Goal: Transaction & Acquisition: Purchase product/service

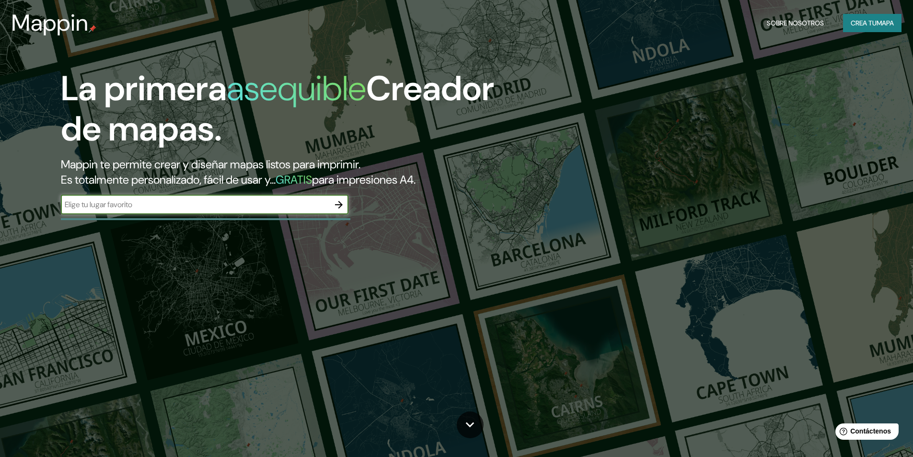
click at [204, 202] on input "text" at bounding box center [195, 204] width 268 height 11
paste input "[STREET_ADDRESS][PERSON_NAME]"
type input "[STREET_ADDRESS][PERSON_NAME]"
click at [339, 207] on icon "button" at bounding box center [339, 205] width 8 height 8
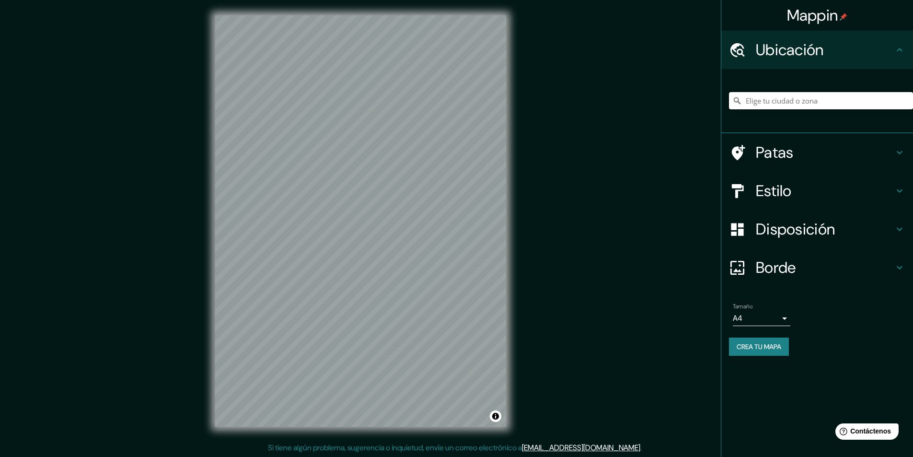
click at [789, 100] on input "Elige tu ciudad o zona" at bounding box center [821, 100] width 184 height 17
paste input "[STREET_ADDRESS][PERSON_NAME]"
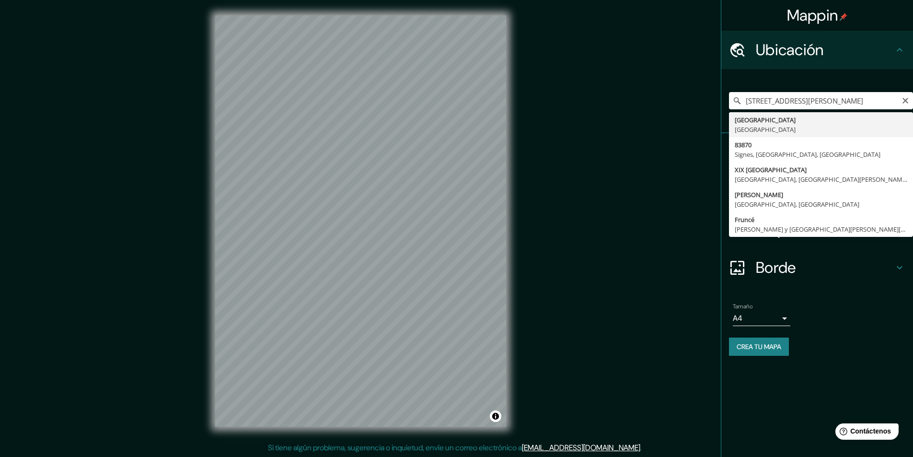
type input "[GEOGRAPHIC_DATA][PERSON_NAME][GEOGRAPHIC_DATA]"
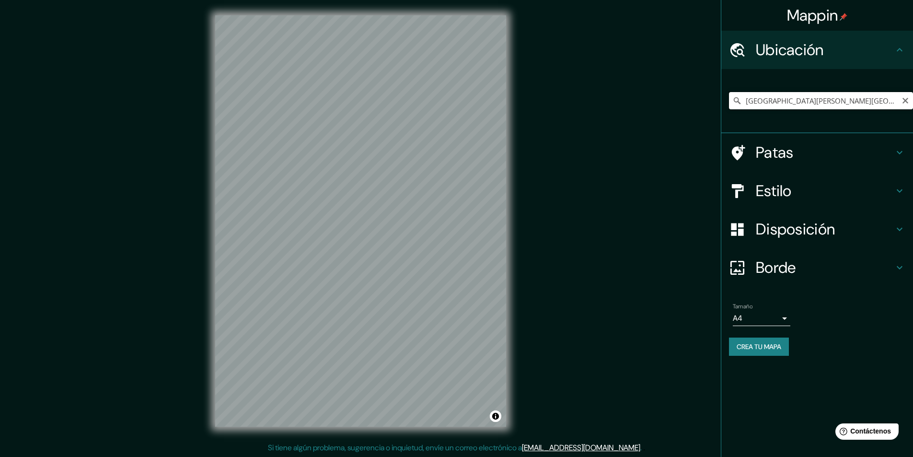
click at [789, 105] on input "[GEOGRAPHIC_DATA][PERSON_NAME][GEOGRAPHIC_DATA]" at bounding box center [821, 100] width 184 height 17
click at [859, 101] on input "[GEOGRAPHIC_DATA][PERSON_NAME][GEOGRAPHIC_DATA]" at bounding box center [821, 100] width 184 height 17
drag, startPoint x: 807, startPoint y: 104, endPoint x: 727, endPoint y: 105, distance: 80.0
click at [727, 105] on div "[GEOGRAPHIC_DATA][PERSON_NAME][GEOGRAPHIC_DATA]" at bounding box center [817, 101] width 192 height 64
paste input "[STREET_ADDRESS][PERSON_NAME]"
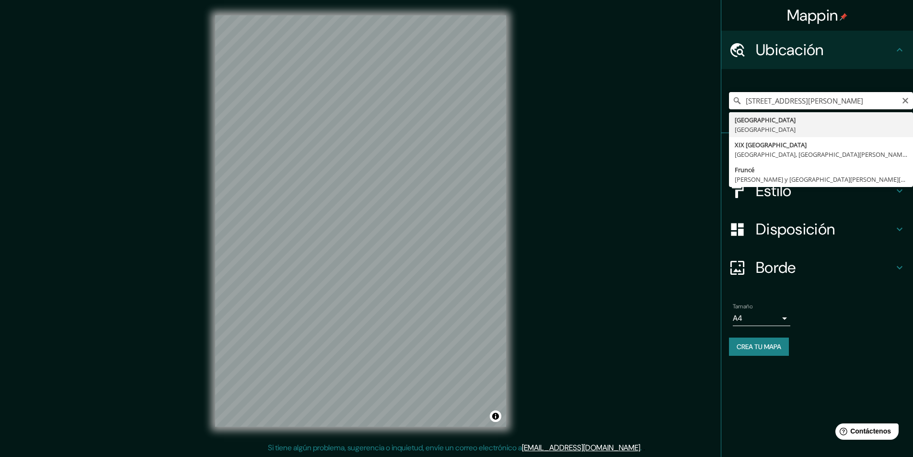
click at [887, 98] on input "[STREET_ADDRESS][PERSON_NAME]" at bounding box center [821, 100] width 184 height 17
type input "[GEOGRAPHIC_DATA][PERSON_NAME][GEOGRAPHIC_DATA]"
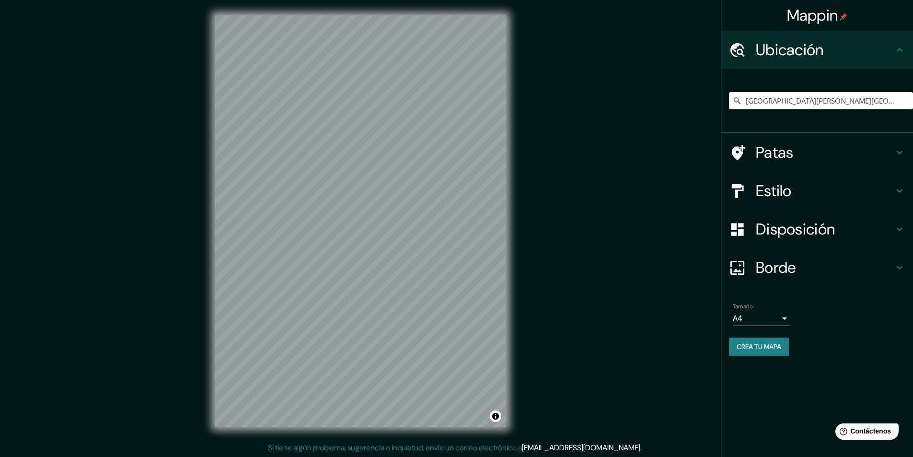
click at [815, 153] on h4 "Patas" at bounding box center [824, 152] width 138 height 19
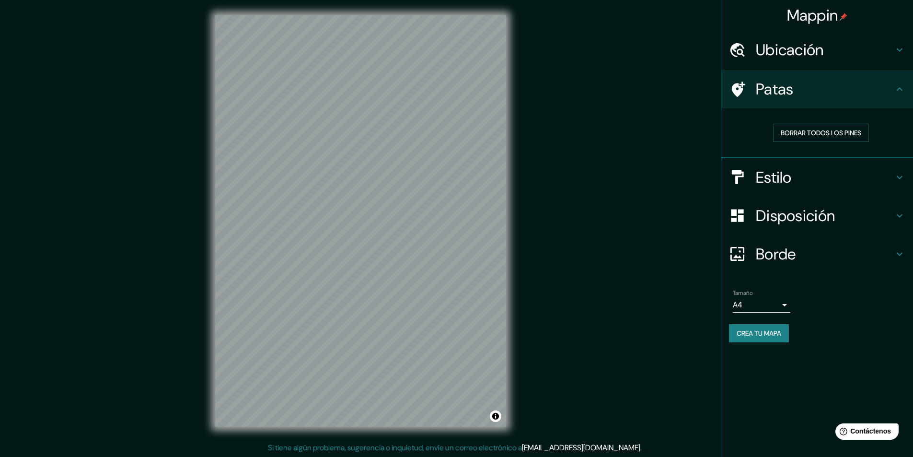
click at [796, 184] on h4 "Estilo" at bounding box center [824, 177] width 138 height 19
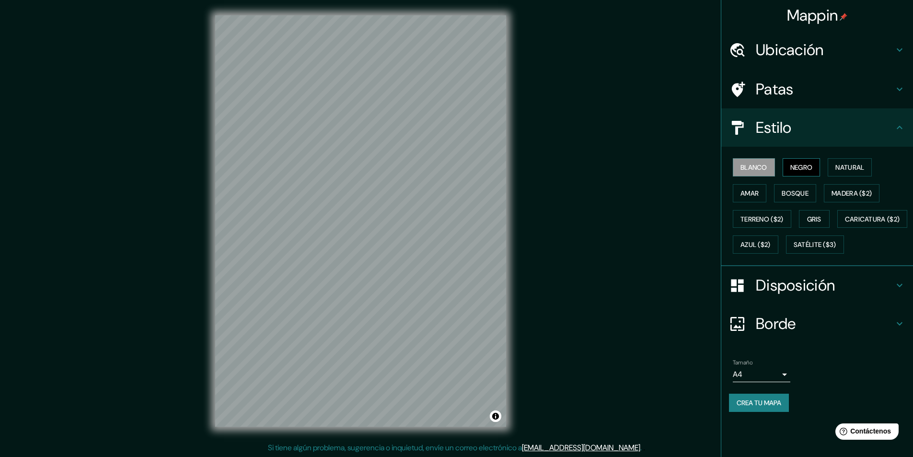
click at [812, 168] on font "Negro" at bounding box center [801, 167] width 23 height 9
click at [855, 167] on font "Natural" at bounding box center [849, 167] width 29 height 9
click at [756, 195] on font "Amar" at bounding box center [749, 193] width 18 height 9
click at [808, 195] on font "Bosque" at bounding box center [794, 193] width 27 height 9
click at [849, 189] on font "Madera ($2)" at bounding box center [851, 193] width 40 height 9
